Goal: Transaction & Acquisition: Purchase product/service

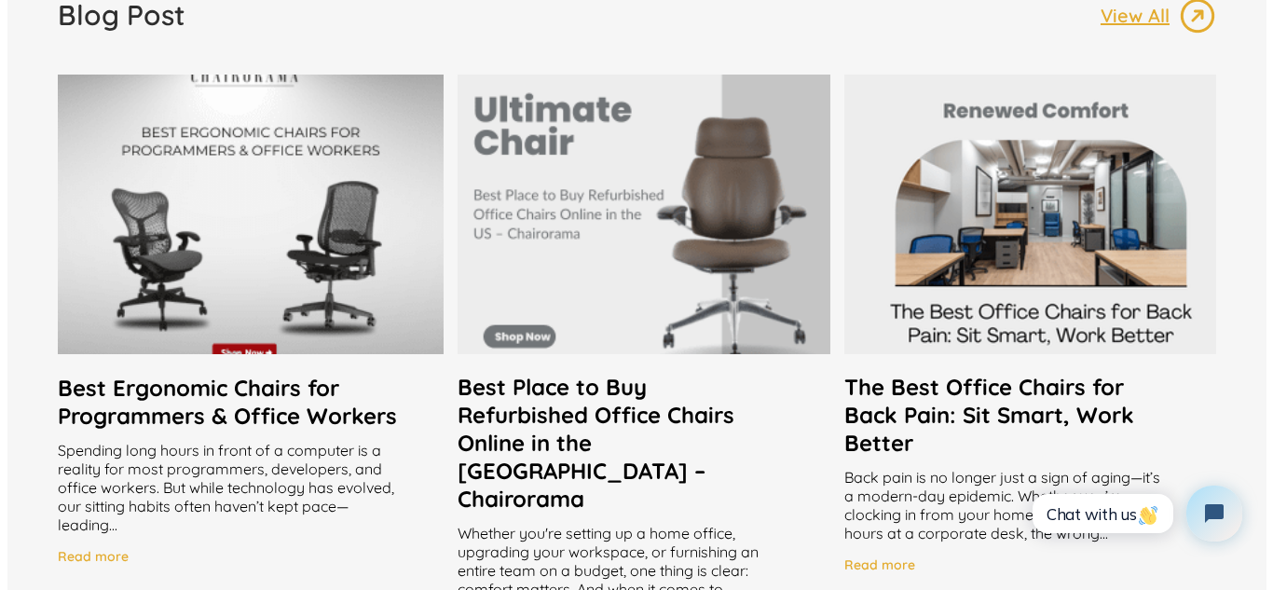
scroll to position [3604, 0]
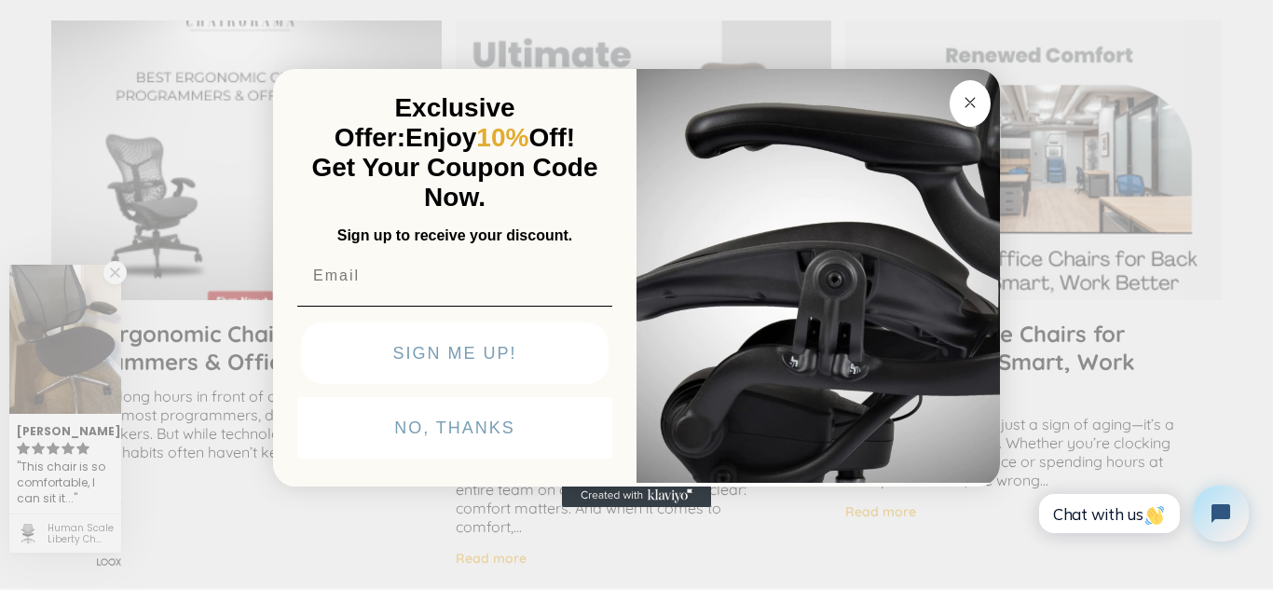
click at [1000, 68] on div "Close dialog Exclusive Offer: Enjoy 10% Off! Get Your Coupon Code Now. Sign up …" at bounding box center [636, 293] width 1273 height 590
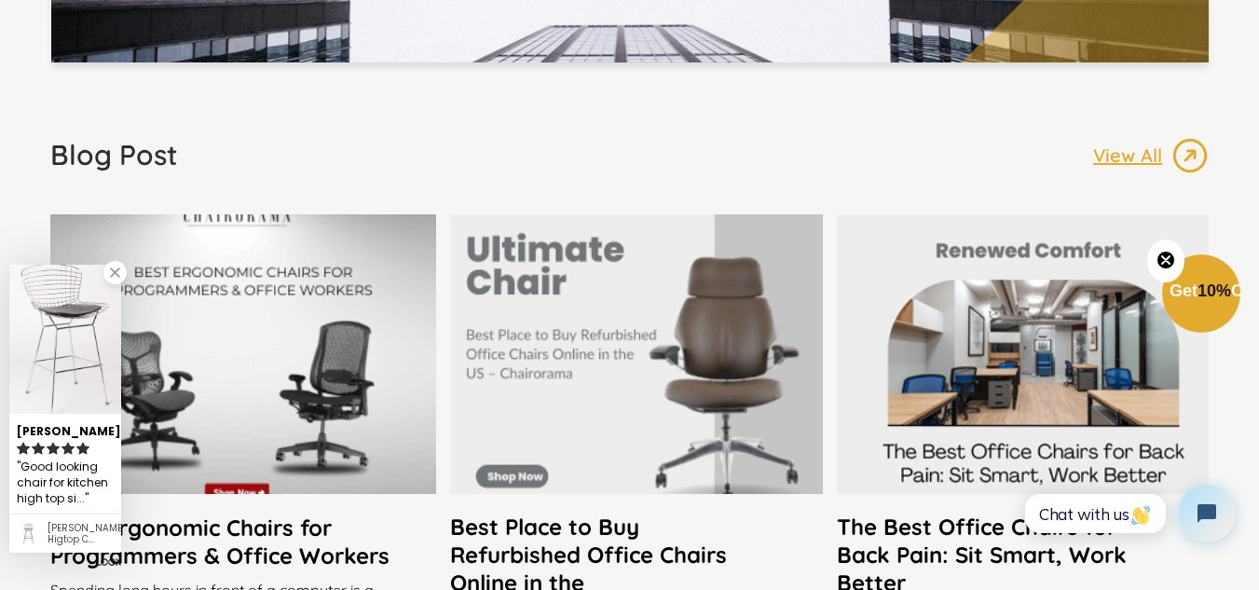
scroll to position [3603, 0]
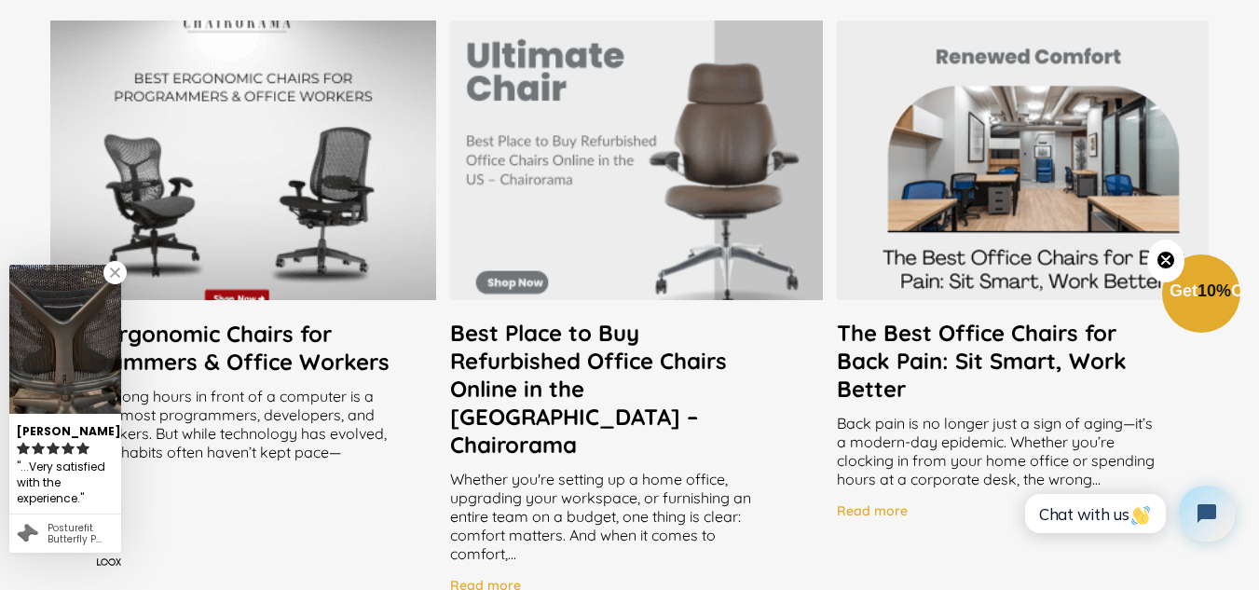
click at [678, 368] on h2 "Best Place to Buy Refurbished Office Chairs Online in the US – Chairorama" at bounding box center [636, 389] width 372 height 140
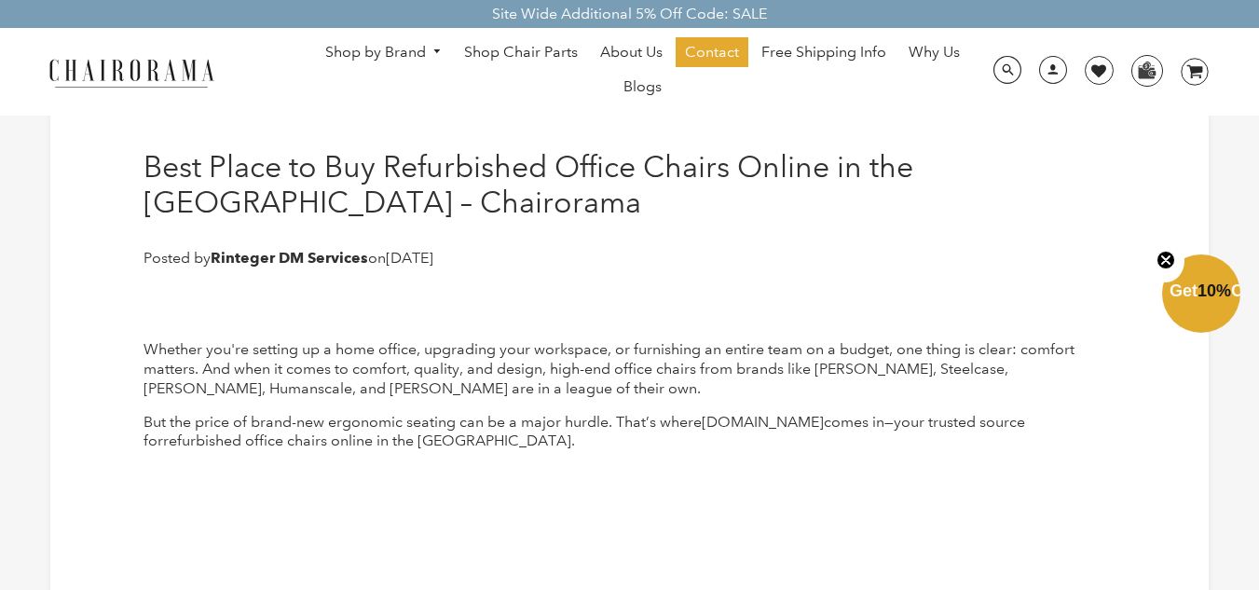
click at [1159, 259] on circle "Close teaser" at bounding box center [1167, 260] width 18 height 18
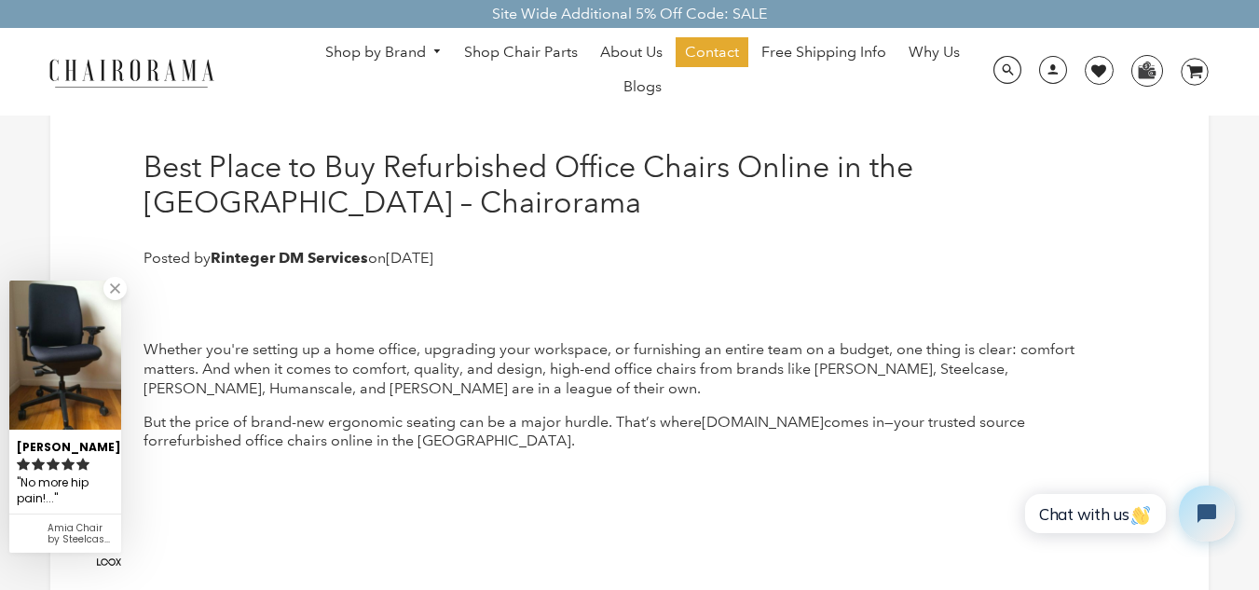
click at [82, 495] on div "No more hip pain!..." at bounding box center [65, 491] width 97 height 36
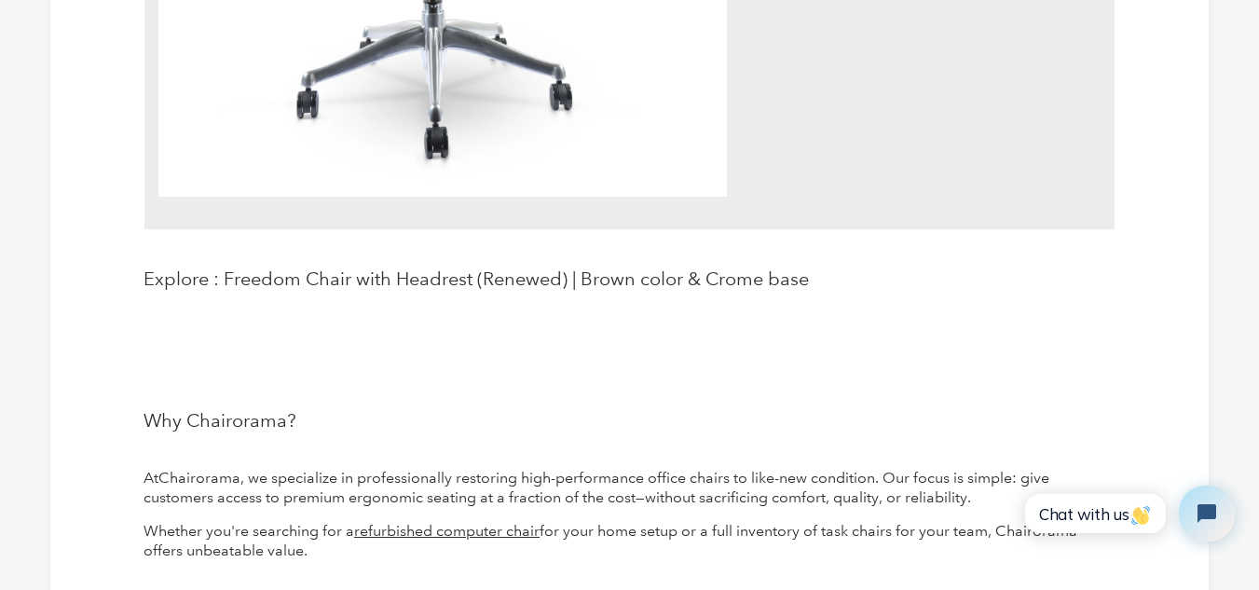
scroll to position [1181, 0]
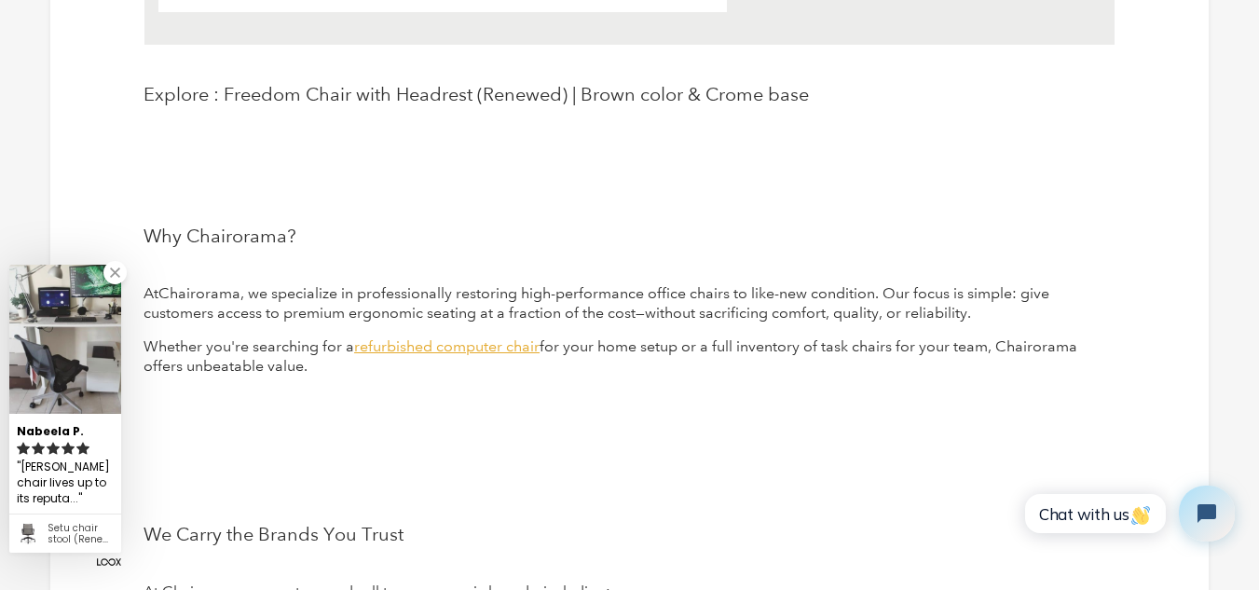
click at [479, 349] on span "refurbished computer chair" at bounding box center [446, 346] width 185 height 18
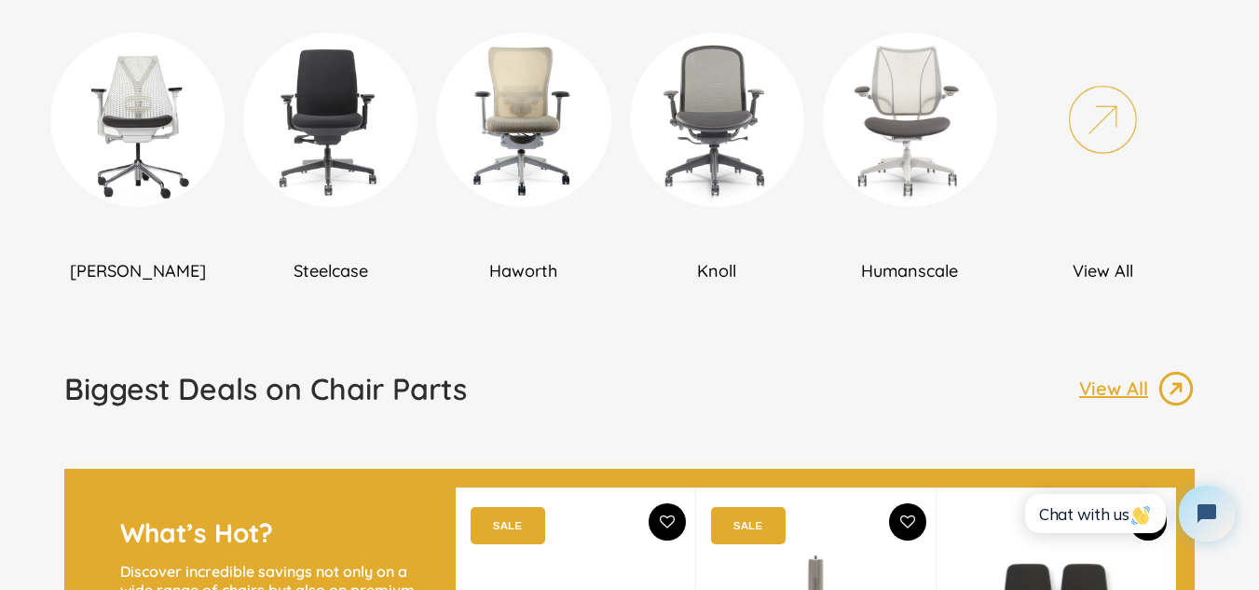
scroll to position [1305, 0]
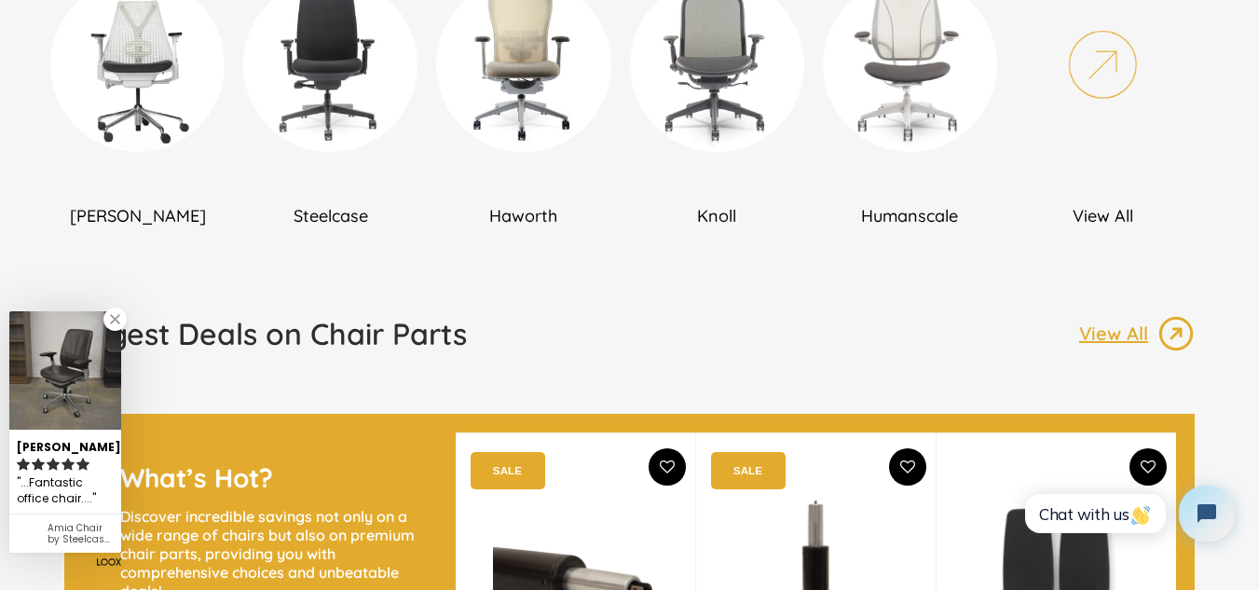
click at [305, 332] on h1 "Biggest Deals on Chair Parts" at bounding box center [265, 333] width 403 height 37
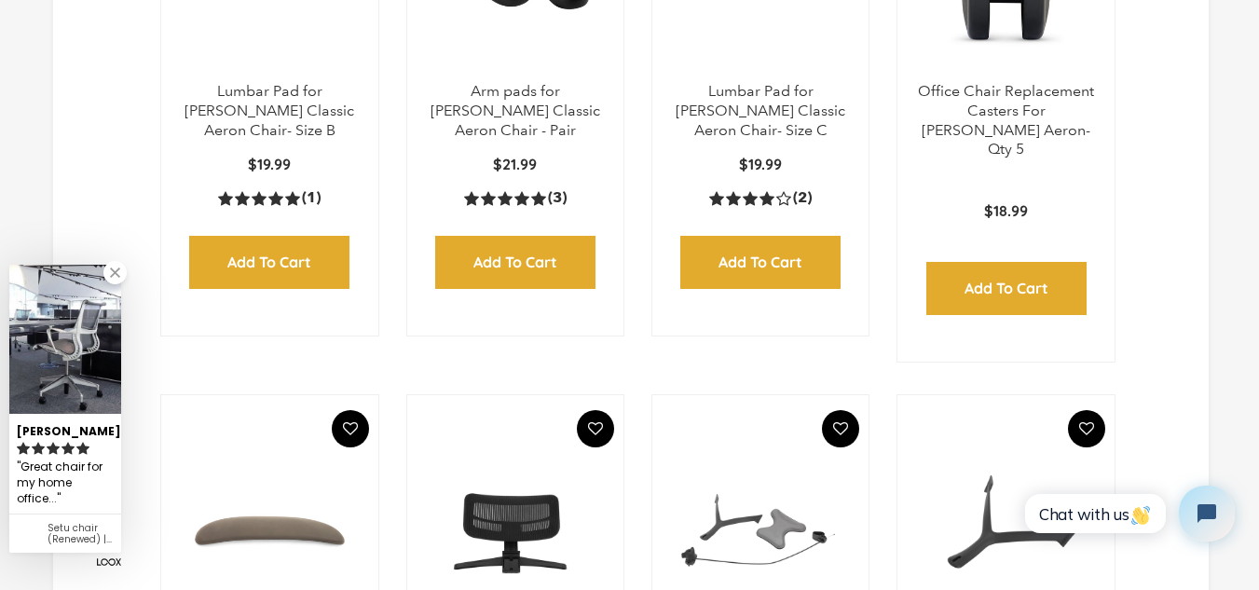
scroll to position [994, 0]
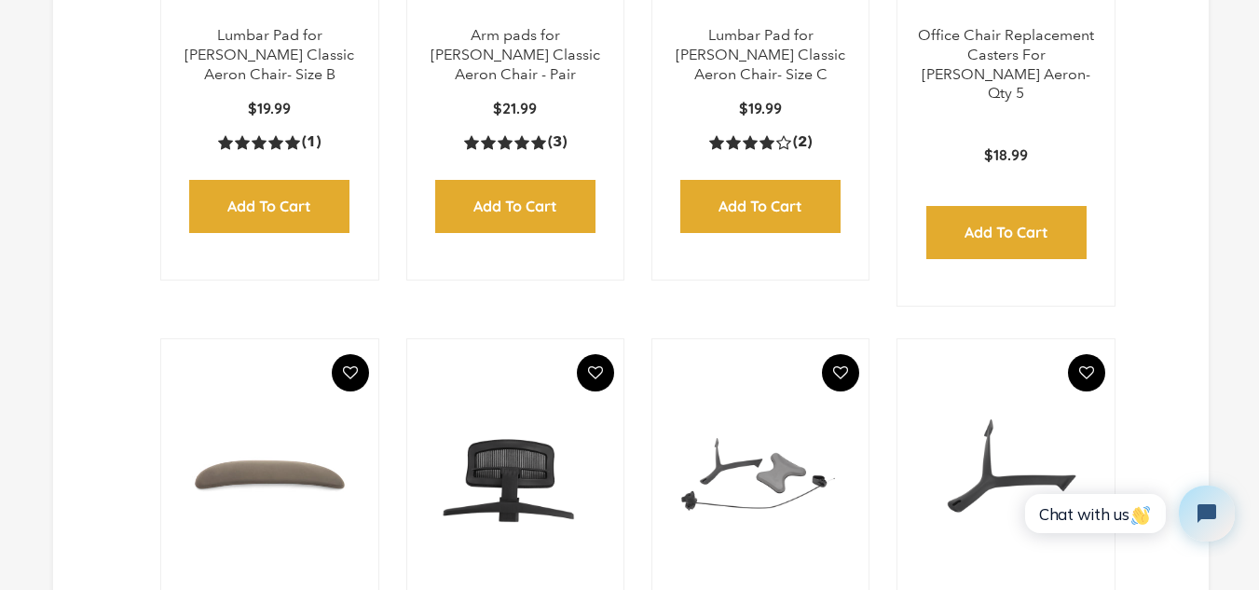
click at [505, 470] on img at bounding box center [515, 474] width 179 height 233
